Goal: Navigation & Orientation: Understand site structure

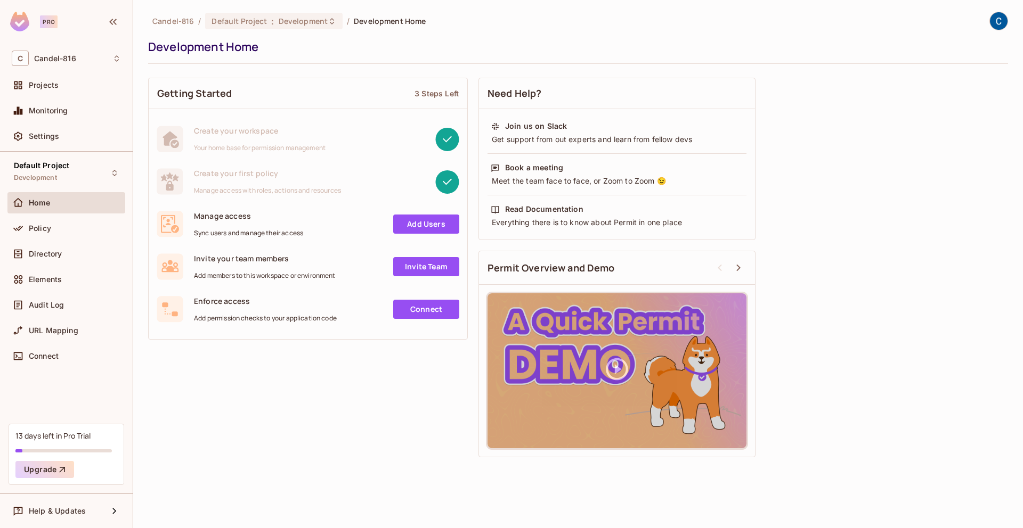
click at [537, 0] on div "Candel-816 / Default Project : Development / Development Home Development Home …" at bounding box center [578, 264] width 890 height 528
click at [358, 406] on div "Getting Started 3 Steps Left Create your workspace Your home base for permissio…" at bounding box center [578, 267] width 860 height 390
click at [56, 231] on div "Policy" at bounding box center [75, 228] width 92 height 9
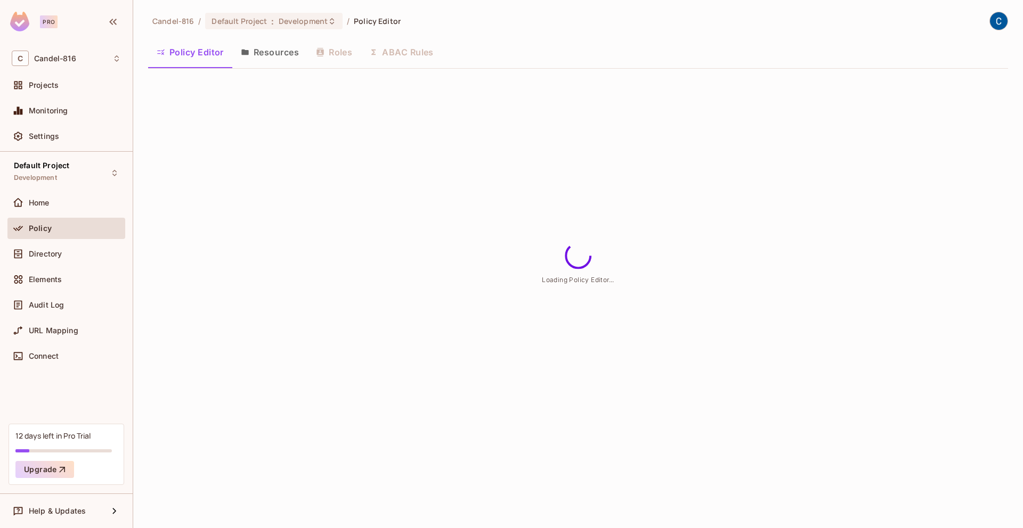
click at [289, 47] on button "Resources" at bounding box center [269, 52] width 75 height 27
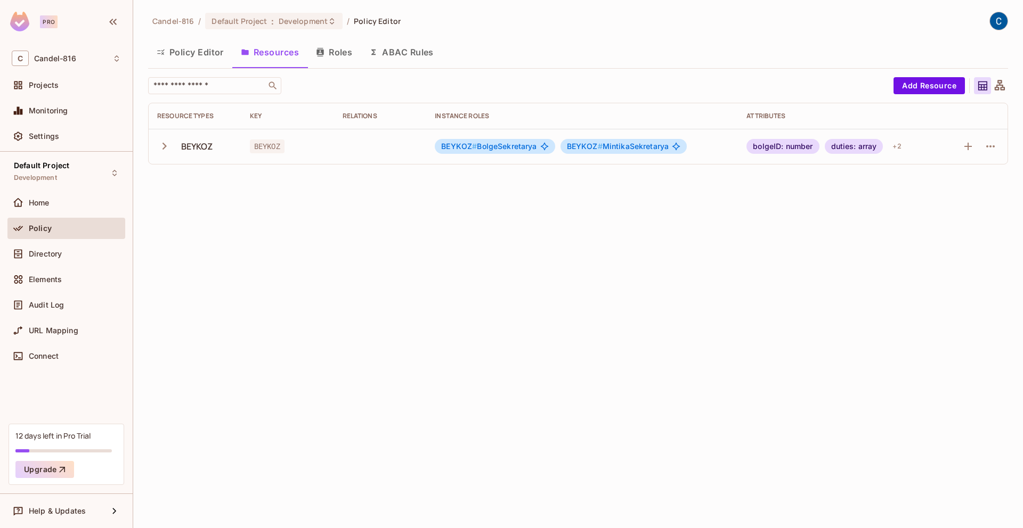
click at [321, 134] on td "BEYKOZ" at bounding box center [287, 146] width 93 height 35
drag, startPoint x: 193, startPoint y: 202, endPoint x: 286, endPoint y: 102, distance: 136.1
click at [194, 200] on div "Candel-816 / Default Project : Development / Policy Editor Policy Editor Resour…" at bounding box center [578, 264] width 890 height 528
click at [371, 55] on icon "button" at bounding box center [373, 52] width 9 height 9
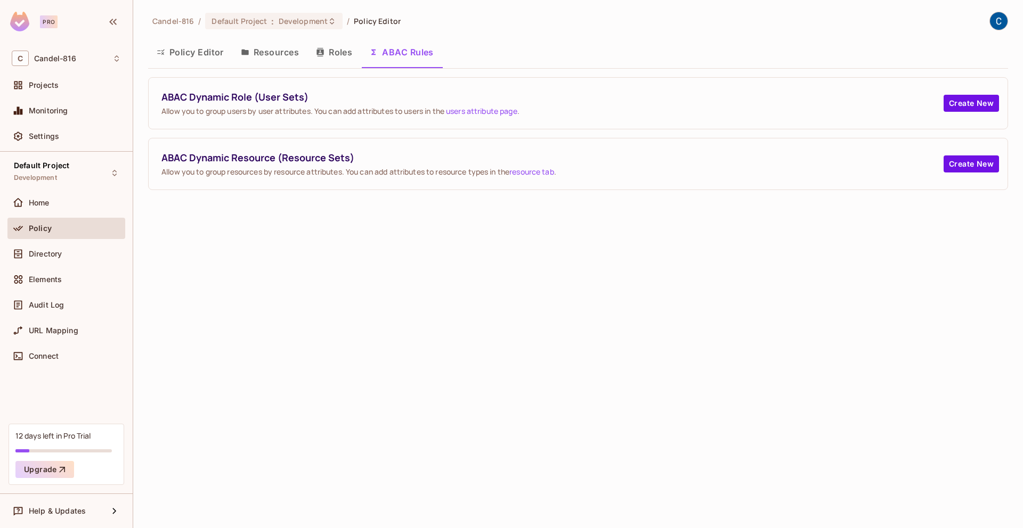
click at [338, 112] on span "Allow you to group users by user attributes. You can add attributes to users in…" at bounding box center [552, 111] width 782 height 10
click at [324, 63] on button "Roles" at bounding box center [333, 52] width 53 height 27
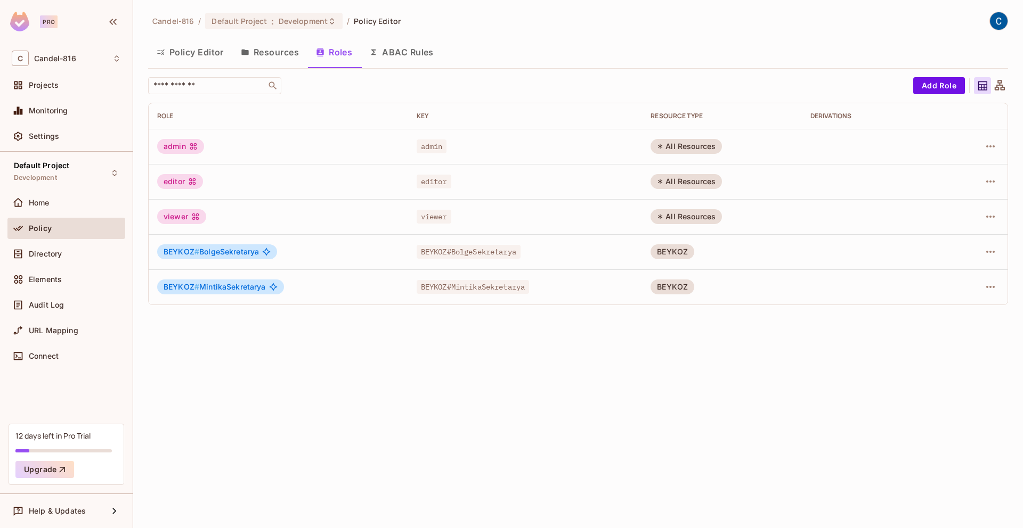
click at [401, 57] on button "ABAC Rules" at bounding box center [402, 52] width 82 height 27
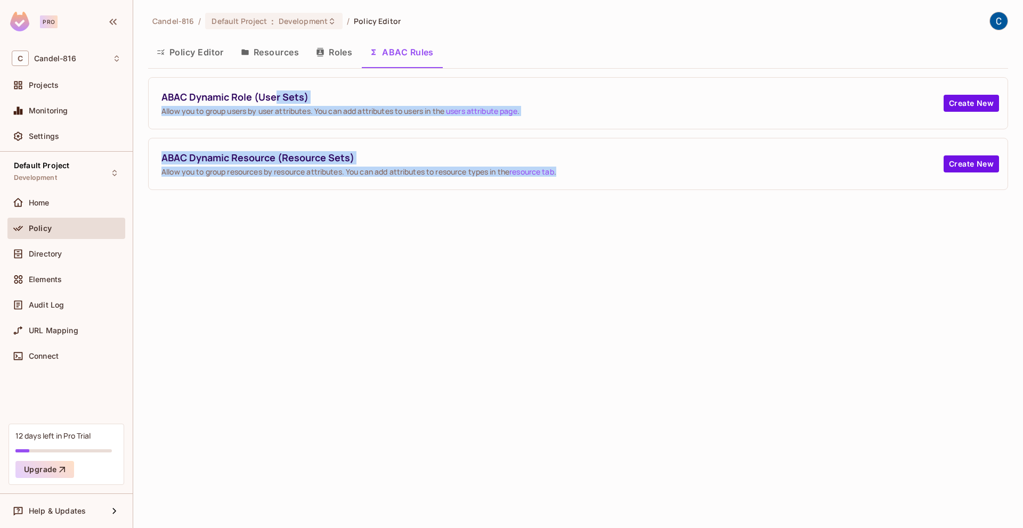
drag, startPoint x: 274, startPoint y: 97, endPoint x: 314, endPoint y: 238, distance: 146.2
click at [314, 238] on div "Candel-816 / Default Project : Development / Policy Editor Policy Editor Resour…" at bounding box center [578, 264] width 890 height 528
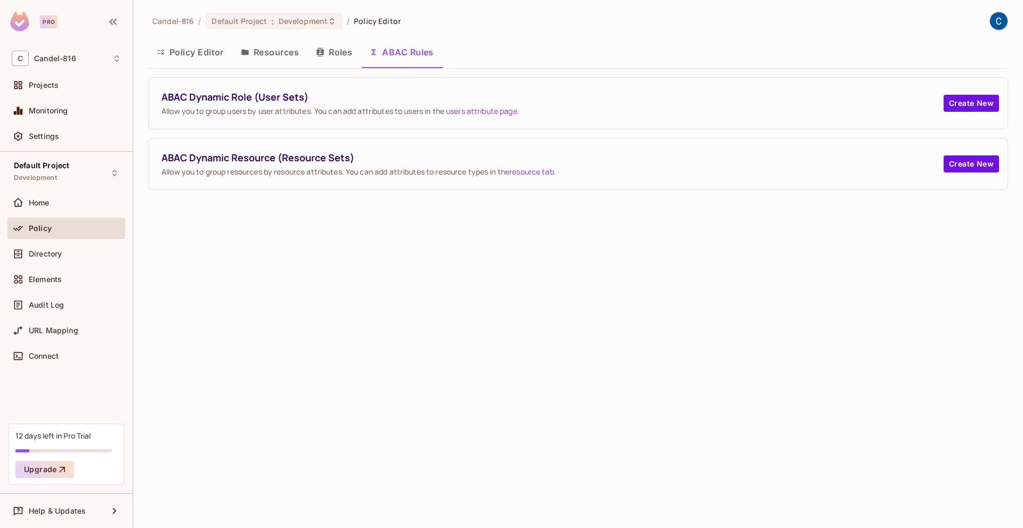
click at [327, 44] on button "Roles" at bounding box center [333, 52] width 53 height 27
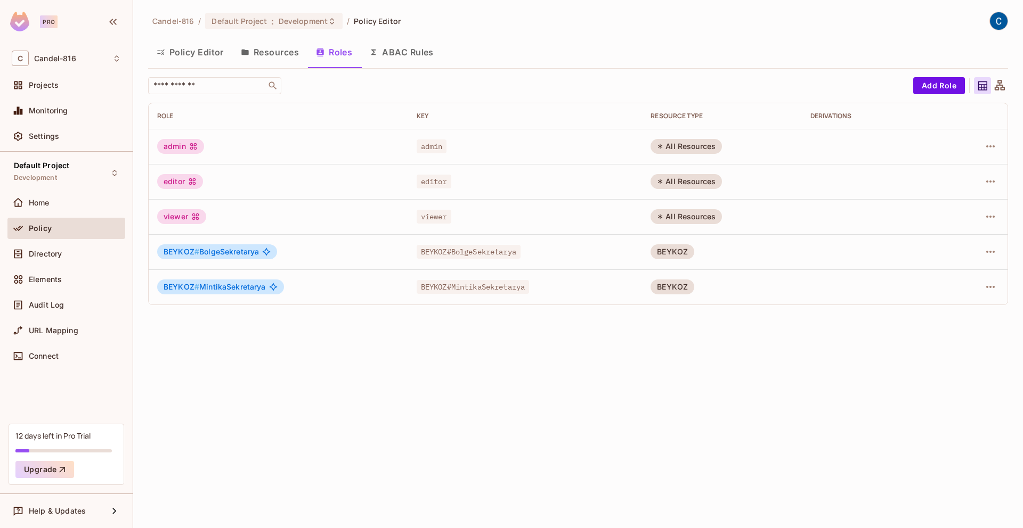
click at [265, 251] on icon at bounding box center [266, 252] width 9 height 9
drag, startPoint x: 265, startPoint y: 251, endPoint x: 269, endPoint y: 258, distance: 7.9
click at [265, 251] on icon at bounding box center [266, 252] width 9 height 9
click at [276, 283] on icon at bounding box center [273, 287] width 9 height 9
click at [456, 289] on span "BEYKOZ#MintikaSekretarya" at bounding box center [473, 287] width 113 height 14
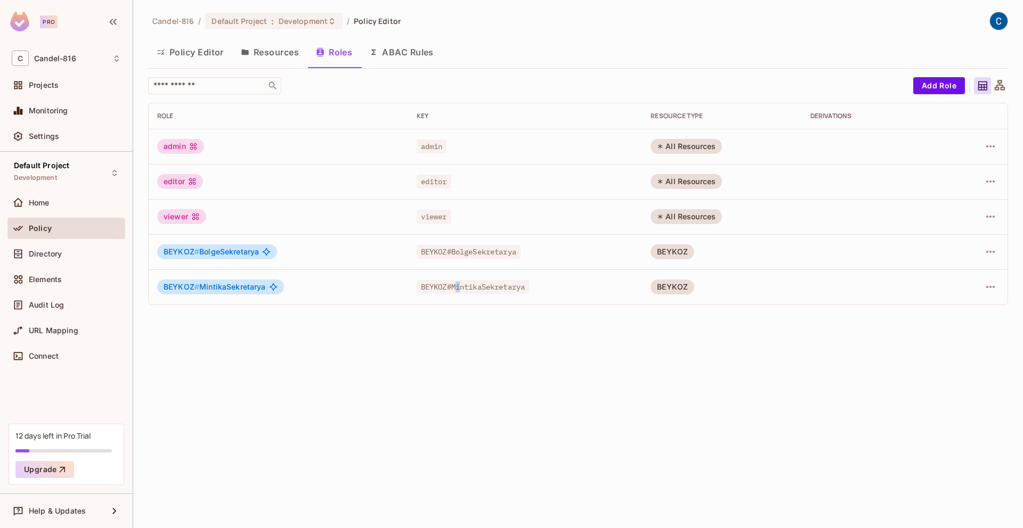
click at [456, 288] on span "BEYKOZ#MintikaSekretarya" at bounding box center [473, 287] width 113 height 14
click at [447, 261] on td "BEYKOZ#BolgeSekretarya" at bounding box center [525, 251] width 234 height 35
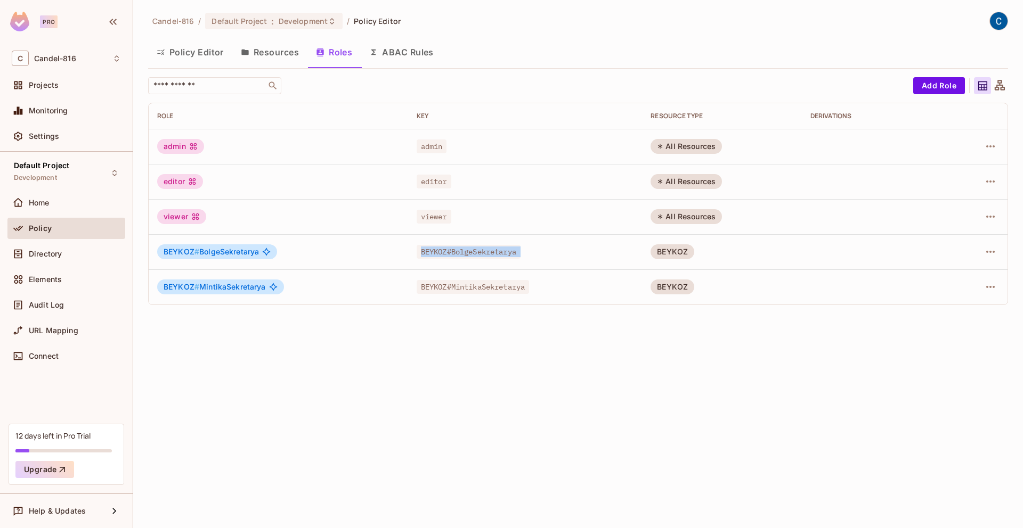
click at [447, 261] on td "BEYKOZ#BolgeSekretarya" at bounding box center [525, 251] width 234 height 35
click at [430, 194] on td "editor" at bounding box center [525, 181] width 234 height 35
click at [298, 48] on button "Resources" at bounding box center [269, 52] width 75 height 27
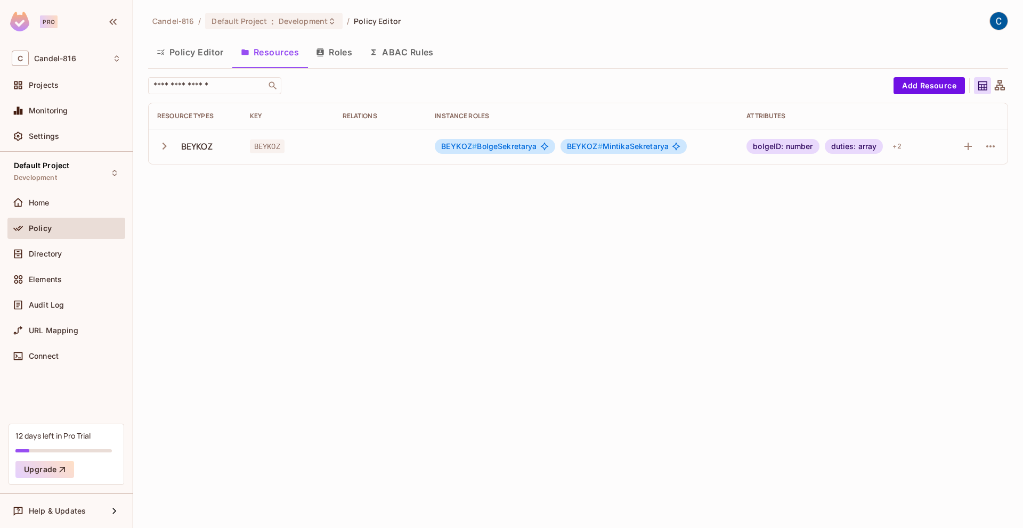
click at [159, 145] on icon "button" at bounding box center [164, 146] width 14 height 14
click at [193, 233] on div "Candel-816 / Default Project : Development / Policy Editor Policy Editor Resour…" at bounding box center [578, 264] width 890 height 528
click at [92, 211] on div "Home" at bounding box center [66, 202] width 118 height 21
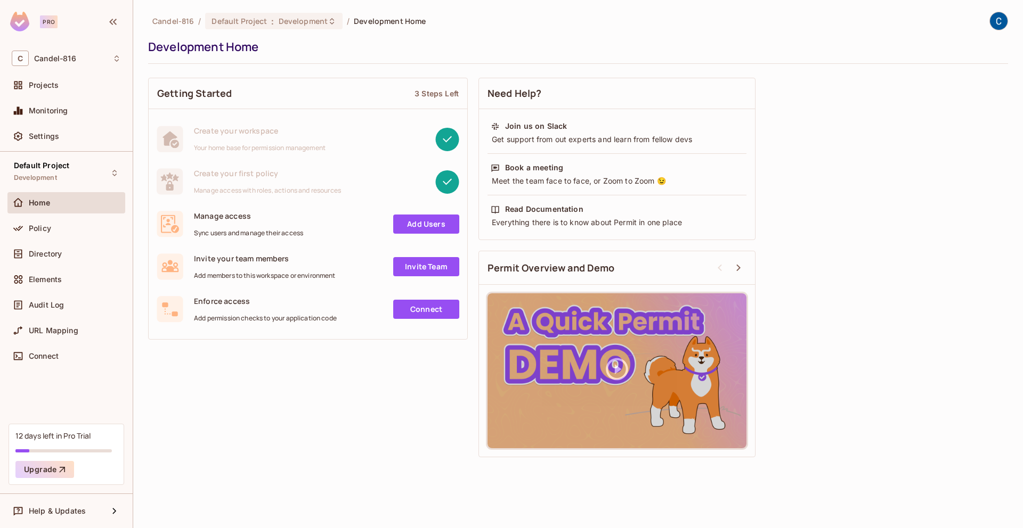
click at [86, 240] on div "Policy" at bounding box center [66, 231] width 118 height 26
click at [83, 230] on div "Policy" at bounding box center [75, 228] width 92 height 9
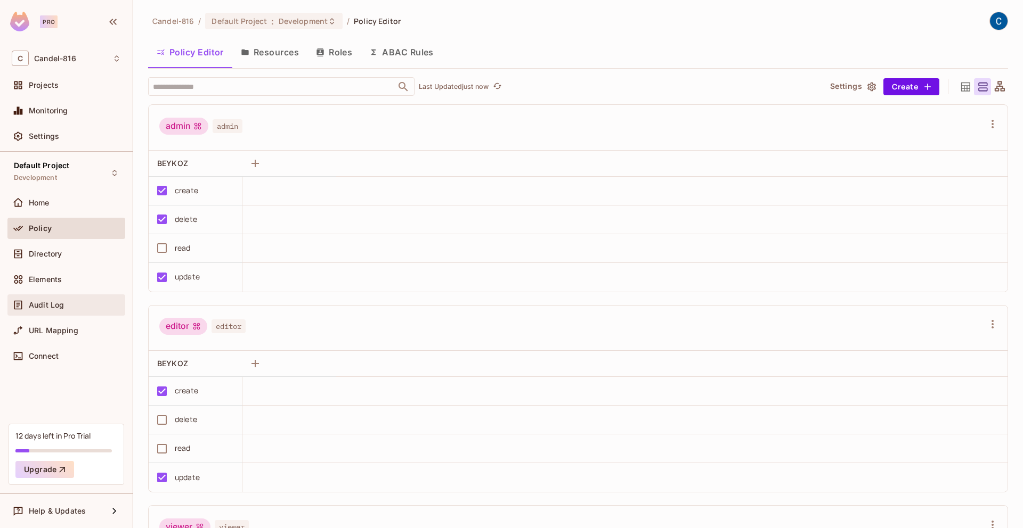
click at [86, 298] on div "Audit Log" at bounding box center [66, 305] width 118 height 21
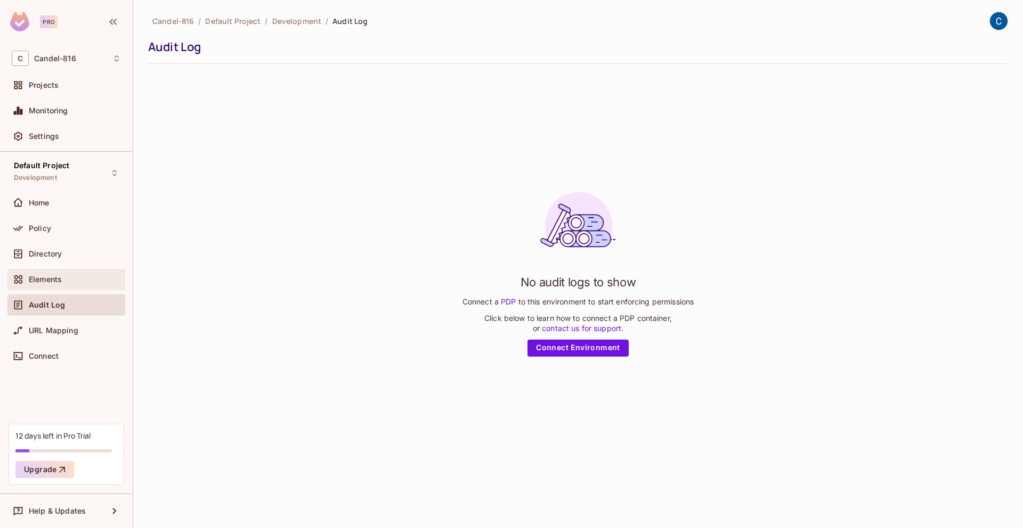
click at [85, 278] on div "Elements" at bounding box center [75, 279] width 92 height 9
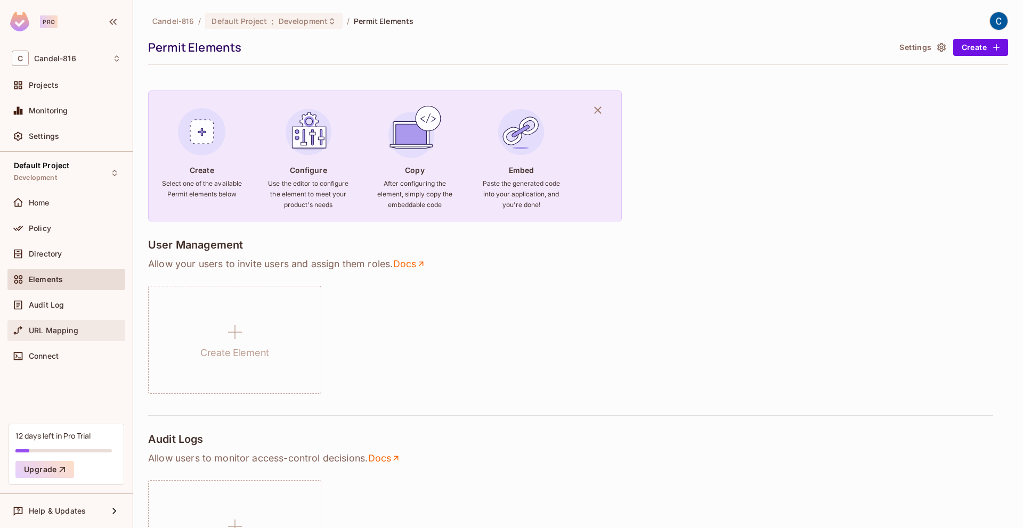
click at [88, 333] on div "URL Mapping" at bounding box center [75, 331] width 92 height 9
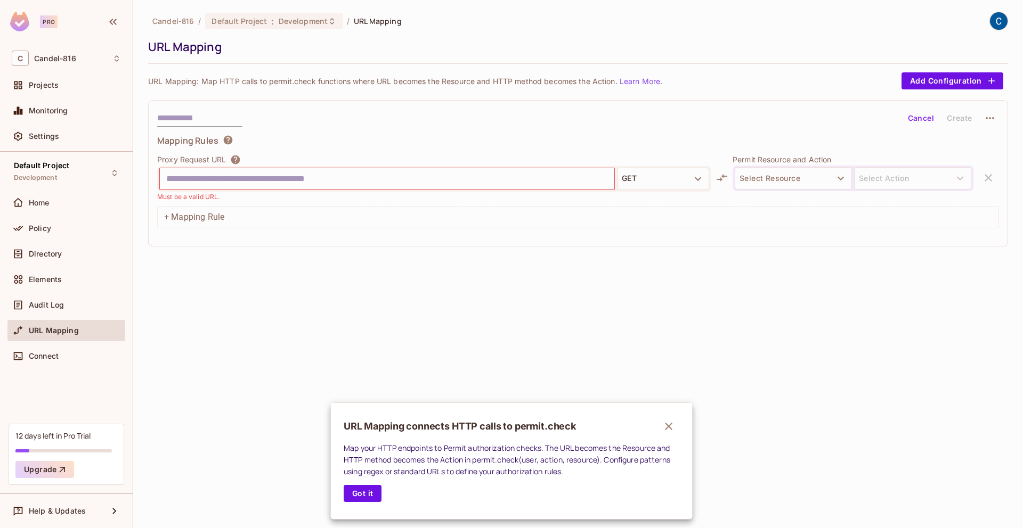
click at [98, 238] on div at bounding box center [511, 264] width 1023 height 528
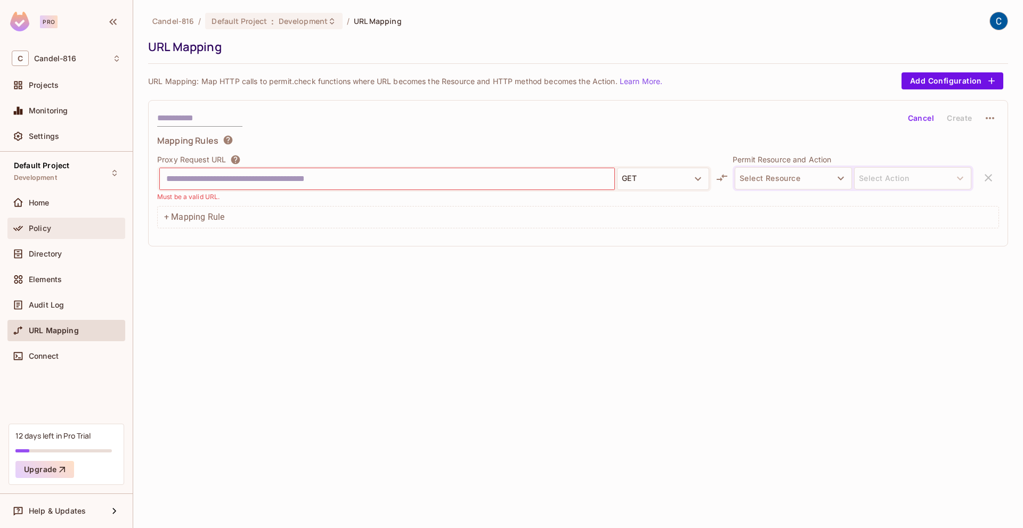
click at [86, 223] on div "Policy" at bounding box center [66, 228] width 109 height 13
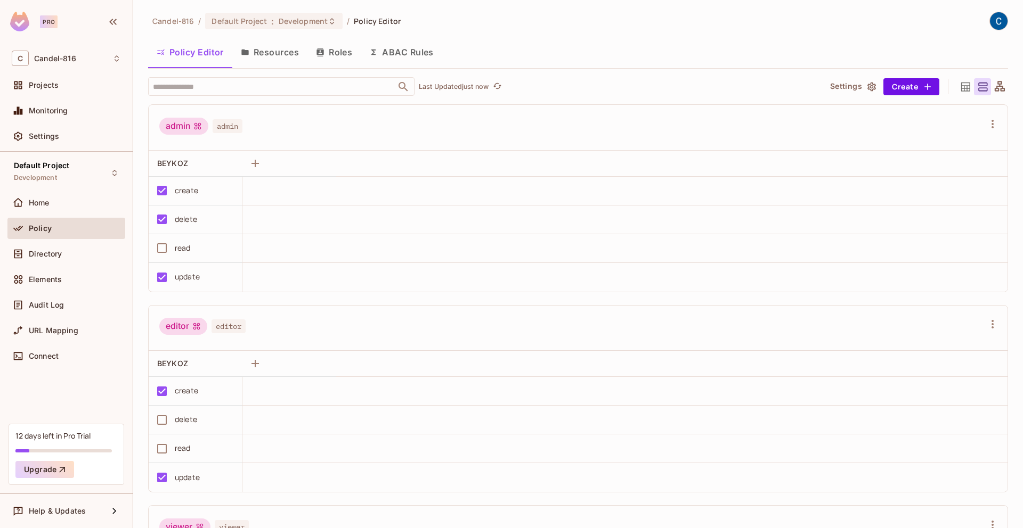
click at [241, 63] on button "Resources" at bounding box center [269, 52] width 75 height 27
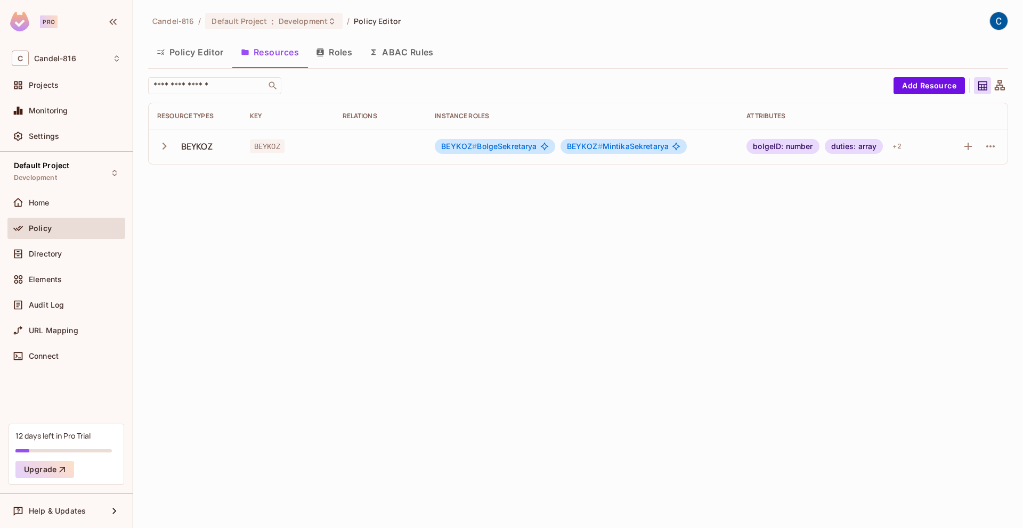
click at [186, 54] on button "Policy Editor" at bounding box center [190, 52] width 84 height 27
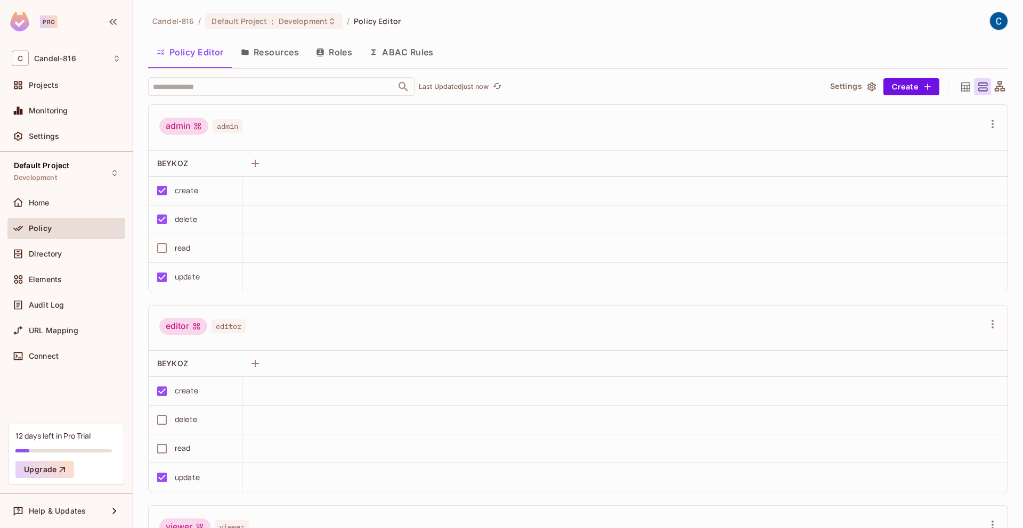
click at [218, 255] on div "read" at bounding box center [192, 248] width 83 height 22
drag, startPoint x: 552, startPoint y: 85, endPoint x: 427, endPoint y: 85, distance: 124.6
click at [444, 87] on div "​ Last Updated just now" at bounding box center [480, 86] width 664 height 19
drag, startPoint x: 342, startPoint y: 232, endPoint x: 341, endPoint y: 239, distance: 7.5
click at [342, 240] on tbody "create delete read update" at bounding box center [578, 234] width 859 height 115
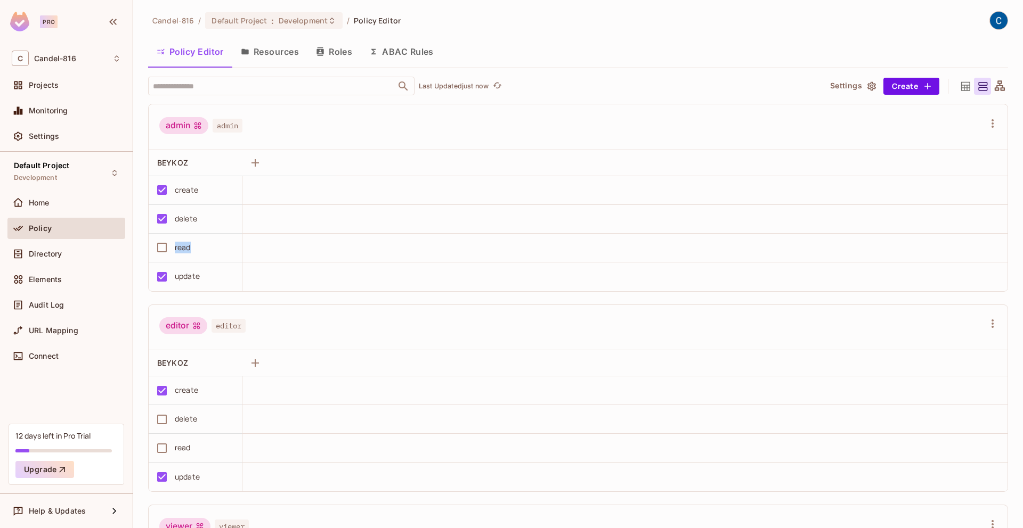
click at [244, 50] on icon "button" at bounding box center [244, 52] width 7 height 6
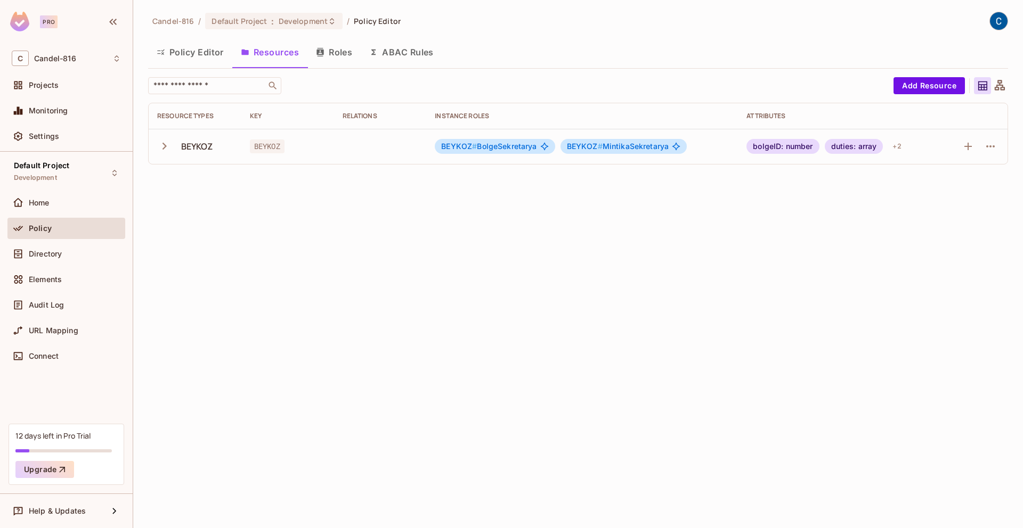
click at [269, 231] on div "Candel-816 / Default Project : Development / Policy Editor Policy Editor Resour…" at bounding box center [578, 264] width 890 height 528
